Goal: Use online tool/utility: Utilize a website feature to perform a specific function

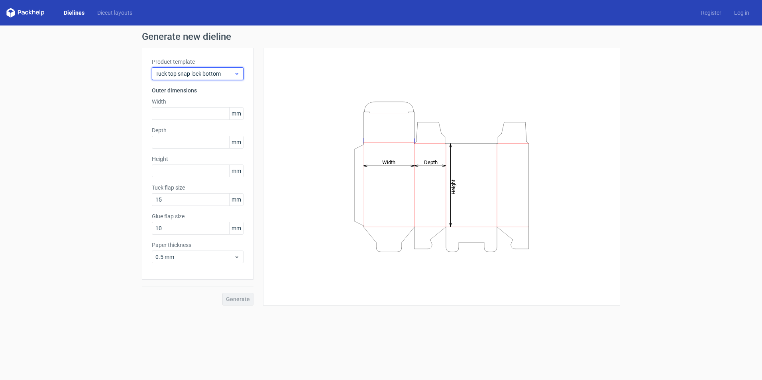
click at [187, 75] on span "Tuck top snap lock bottom" at bounding box center [194, 74] width 78 height 8
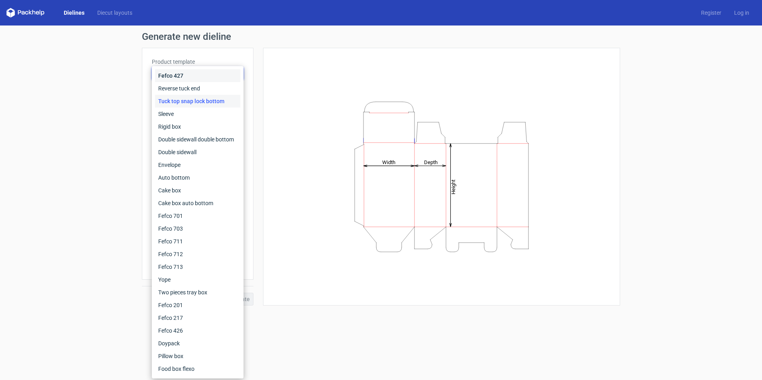
click at [186, 75] on div "Fefco 427" at bounding box center [197, 75] width 85 height 13
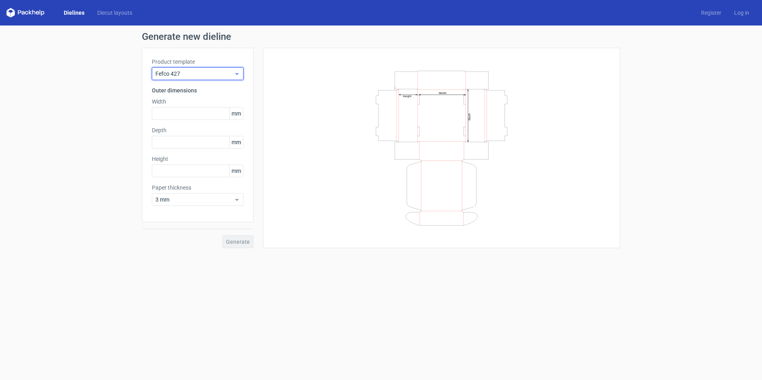
click at [186, 75] on span "Fefco 427" at bounding box center [194, 74] width 78 height 8
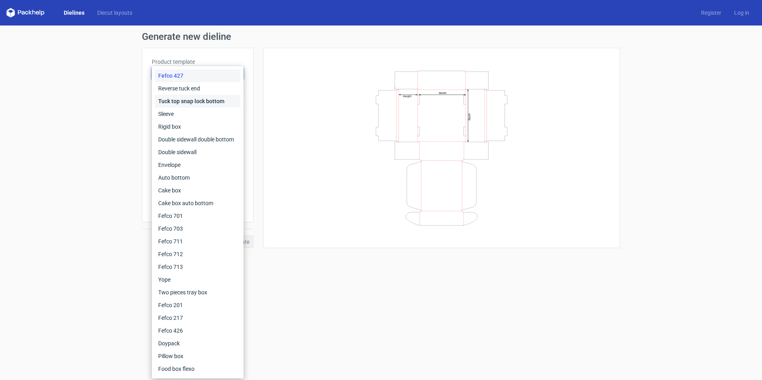
click at [184, 102] on div "Tuck top snap lock bottom" at bounding box center [197, 101] width 85 height 13
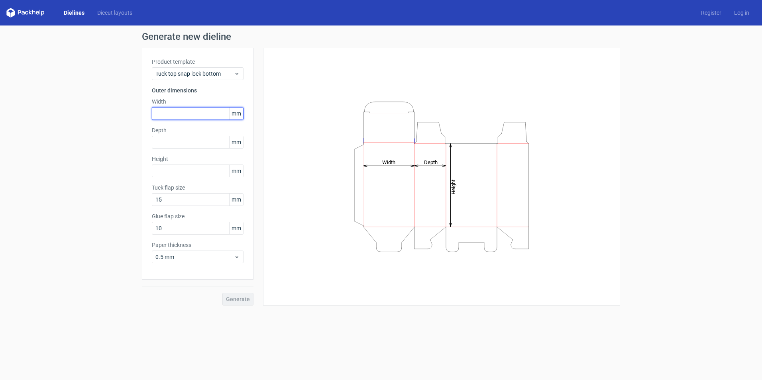
click at [175, 116] on input "text" at bounding box center [198, 113] width 92 height 13
click at [235, 116] on span "mm" at bounding box center [236, 114] width 14 height 12
click at [236, 112] on span "mm" at bounding box center [236, 114] width 14 height 12
click at [199, 92] on h3 "Outer dimensions" at bounding box center [198, 90] width 92 height 8
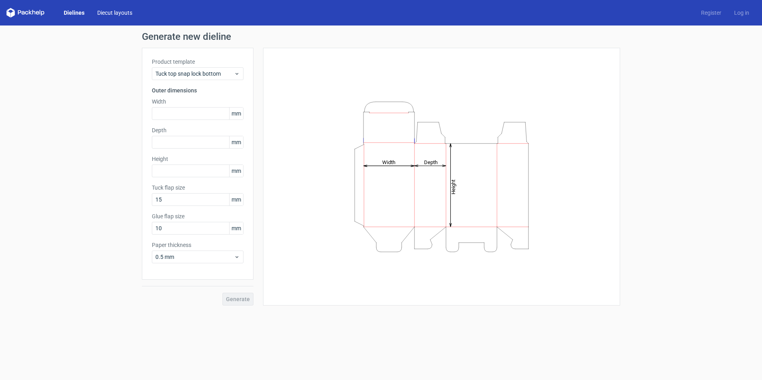
click at [110, 12] on link "Diecut layouts" at bounding box center [115, 13] width 48 height 8
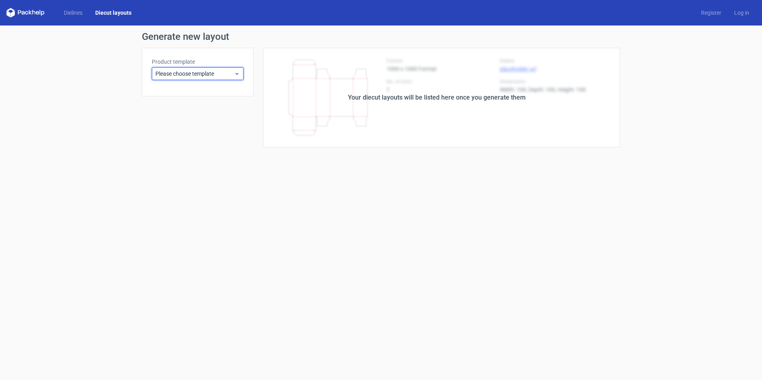
click at [186, 76] on span "Please choose template" at bounding box center [194, 74] width 78 height 8
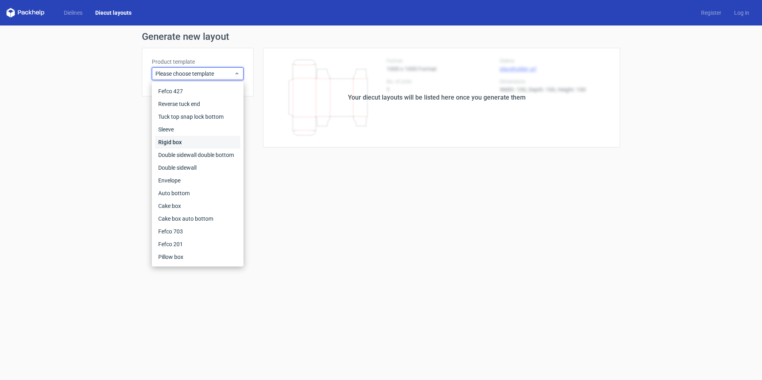
click at [179, 141] on div "Rigid box" at bounding box center [197, 142] width 85 height 13
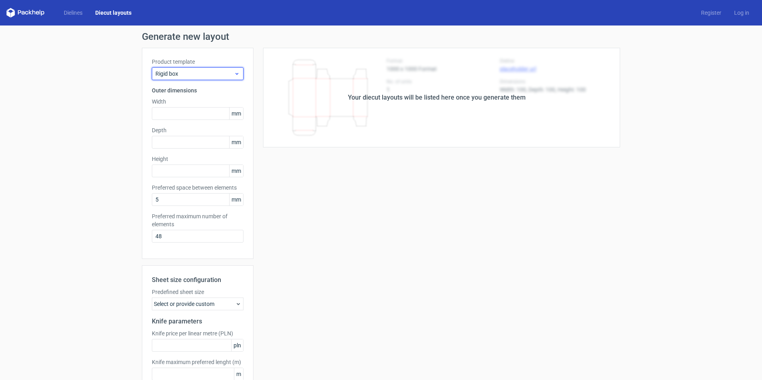
click at [203, 76] on span "Rigid box" at bounding box center [194, 74] width 78 height 8
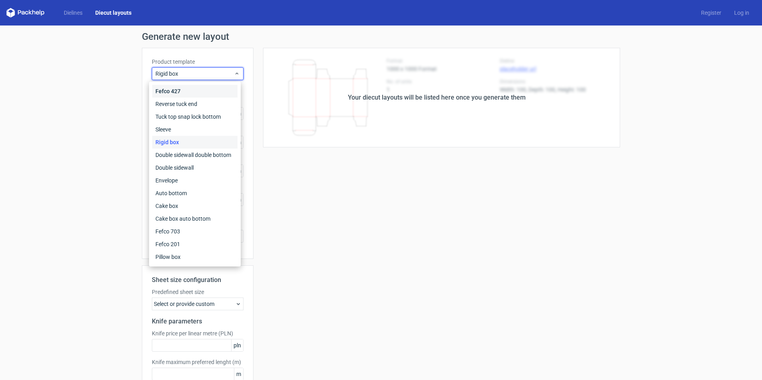
click at [180, 91] on div "Fefco 427" at bounding box center [194, 91] width 85 height 13
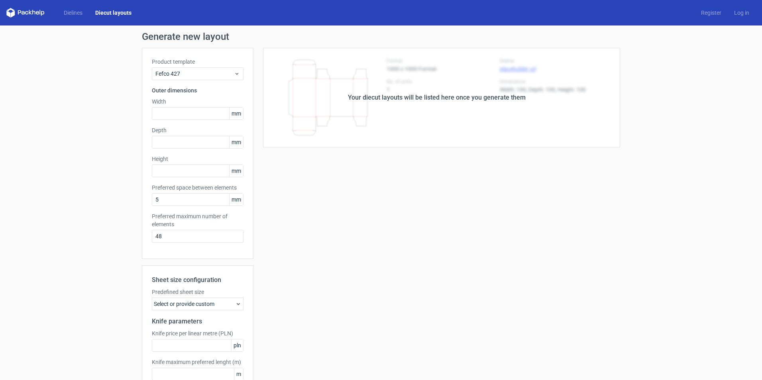
click at [78, 8] on div "Dielines Diecut layouts Register Log in" at bounding box center [381, 13] width 762 height 26
click at [75, 13] on link "Dielines" at bounding box center [72, 13] width 31 height 8
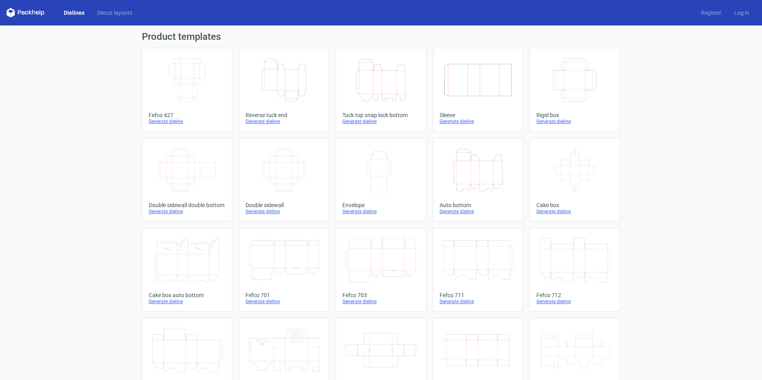
click at [367, 94] on icon "Height Depth Width" at bounding box center [380, 80] width 71 height 45
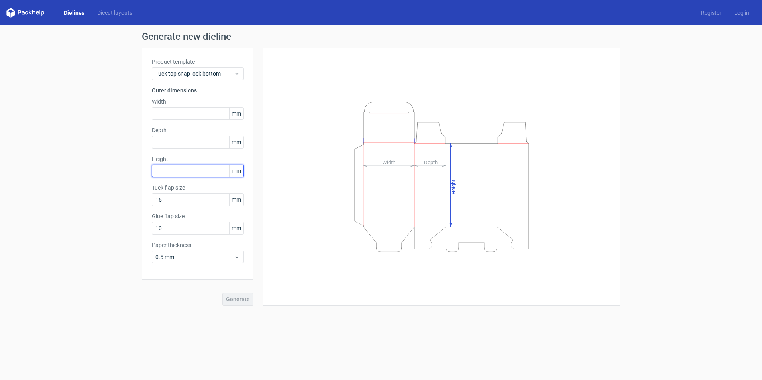
click at [196, 169] on input "text" at bounding box center [198, 171] width 92 height 13
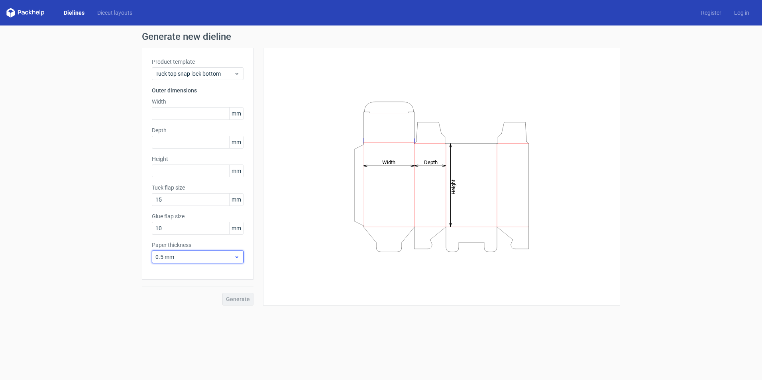
click at [224, 257] on span "0.5 mm" at bounding box center [194, 257] width 78 height 8
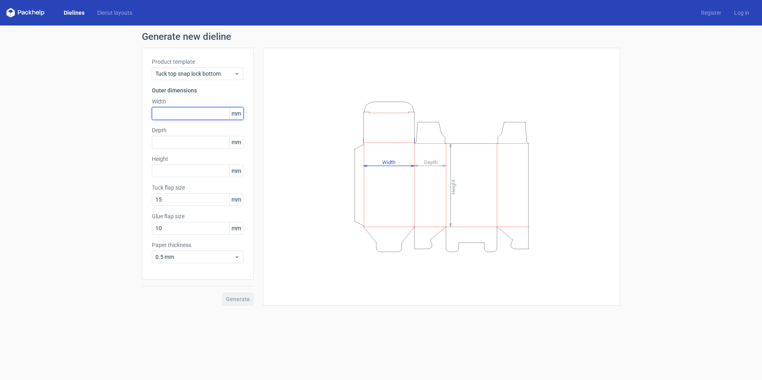
click at [175, 110] on input "text" at bounding box center [198, 113] width 92 height 13
type input "14"
click at [170, 106] on div "Width mm" at bounding box center [198, 109] width 92 height 22
click at [167, 114] on input "text" at bounding box center [198, 113] width 92 height 13
paste input "3556"
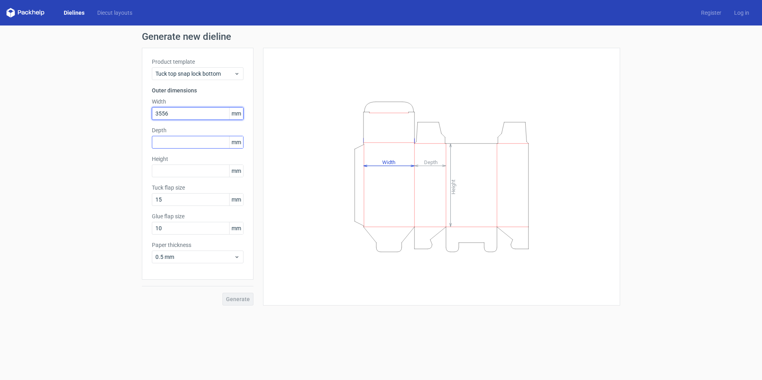
type input "3556"
click at [179, 140] on div "Depth mm" at bounding box center [198, 137] width 92 height 22
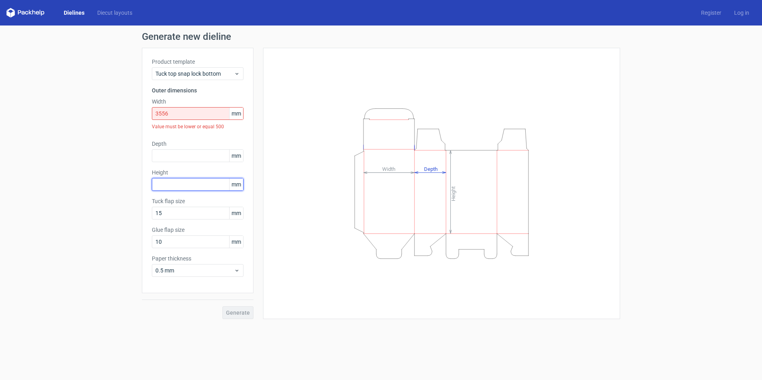
click at [174, 183] on input "text" at bounding box center [198, 184] width 92 height 13
click at [170, 155] on input "text" at bounding box center [198, 155] width 92 height 13
click at [169, 186] on input "text" at bounding box center [198, 184] width 92 height 13
click at [180, 115] on input "3556" at bounding box center [198, 113] width 92 height 13
click at [190, 129] on div "Value must be lower or equal 500" at bounding box center [198, 127] width 92 height 14
